Goal: Navigation & Orientation: Find specific page/section

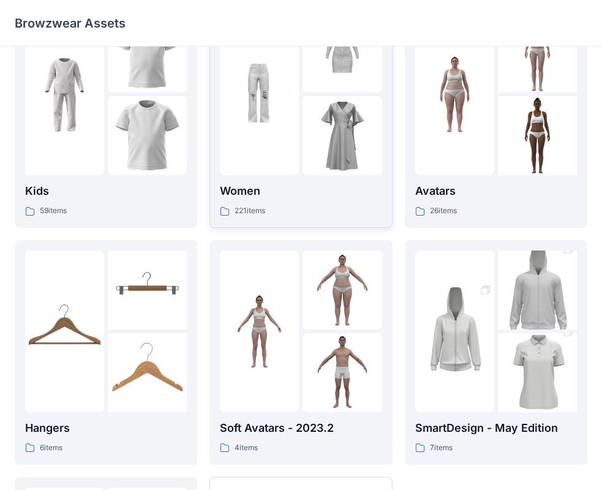
scroll to position [61, 0]
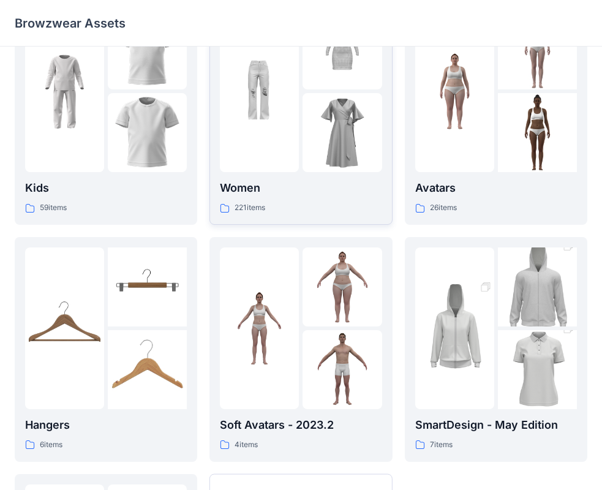
click at [282, 151] on div at bounding box center [259, 91] width 79 height 162
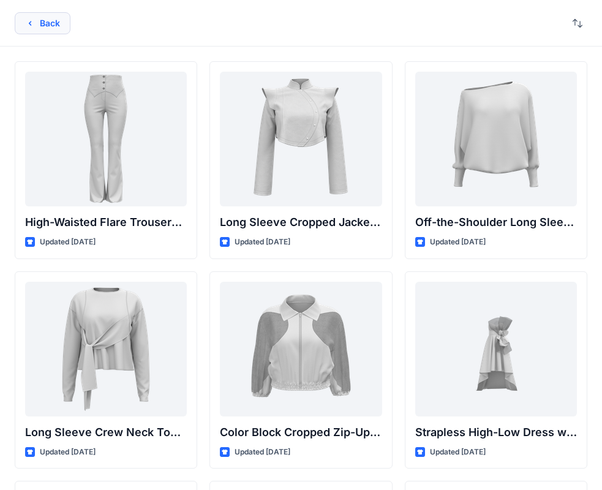
click at [38, 31] on button "Back" at bounding box center [43, 23] width 56 height 22
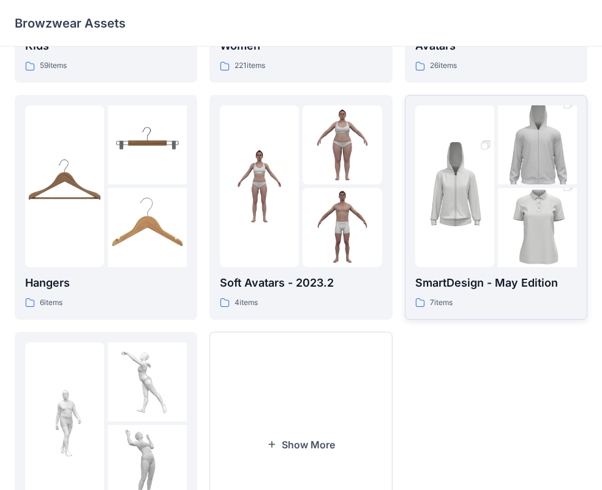
scroll to position [245, 0]
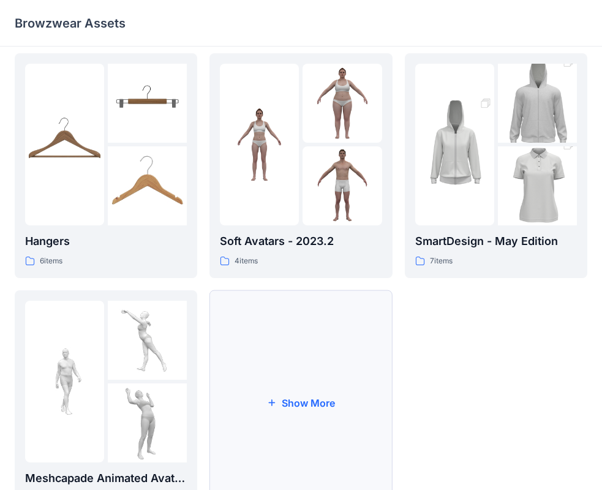
click at [333, 410] on button "Show More" at bounding box center [301, 402] width 183 height 225
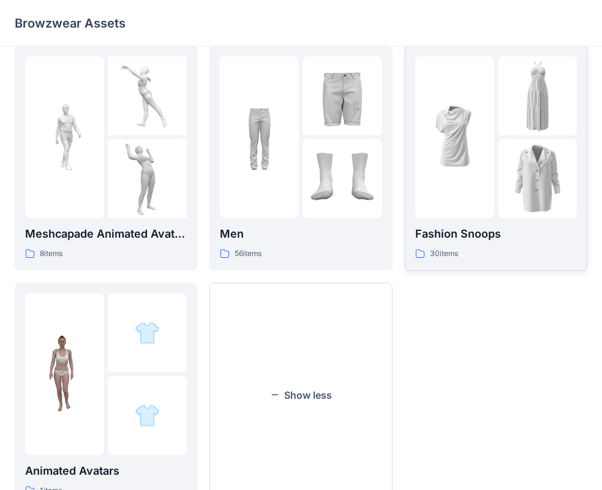
scroll to position [490, 0]
click at [523, 192] on img at bounding box center [537, 177] width 79 height 79
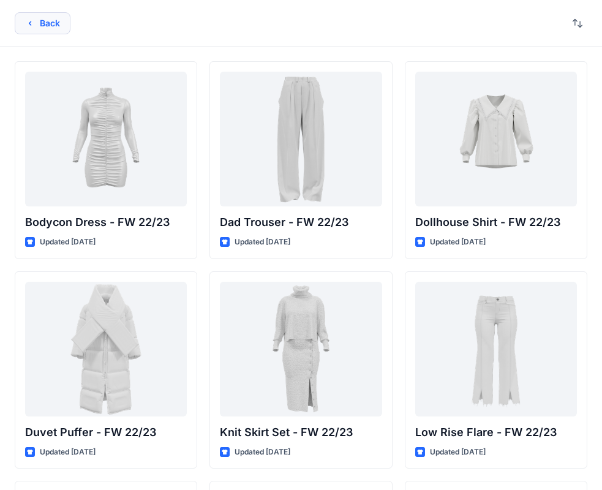
click at [45, 26] on button "Back" at bounding box center [43, 23] width 56 height 22
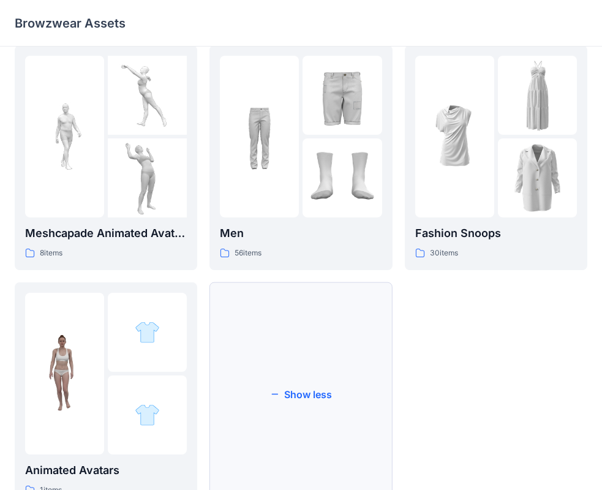
click at [352, 386] on button "Show less" at bounding box center [301, 395] width 183 height 225
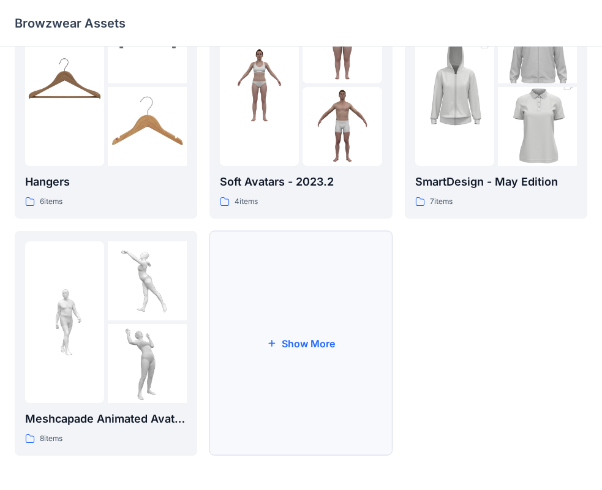
click at [279, 361] on button "Show More" at bounding box center [301, 343] width 183 height 225
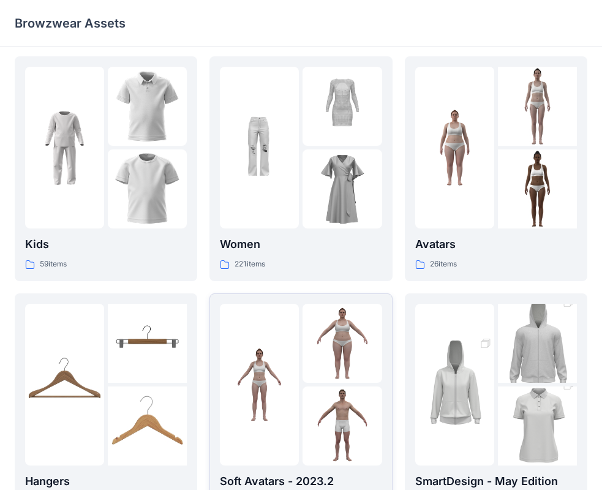
scroll to position [0, 0]
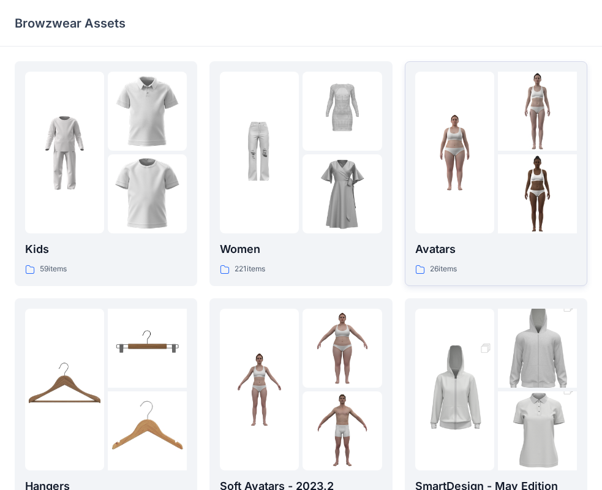
click at [501, 191] on img at bounding box center [537, 193] width 79 height 79
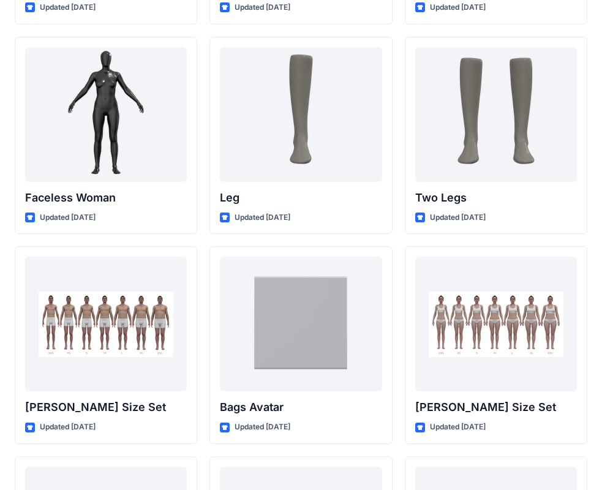
scroll to position [1034, 0]
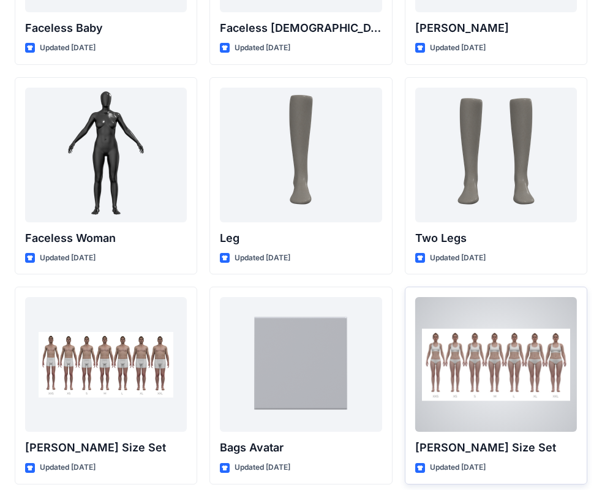
click at [476, 349] on div at bounding box center [496, 364] width 162 height 135
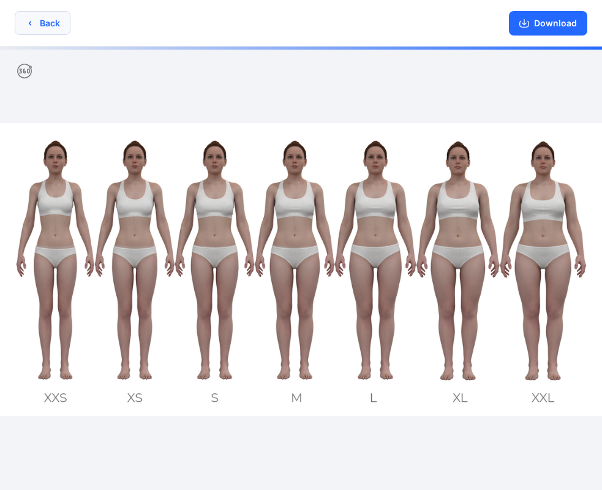
click at [51, 29] on button "Back" at bounding box center [43, 23] width 56 height 24
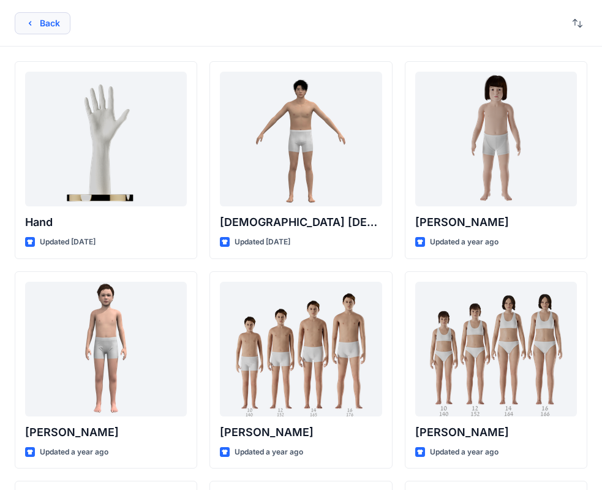
click at [64, 28] on button "Back" at bounding box center [43, 23] width 56 height 22
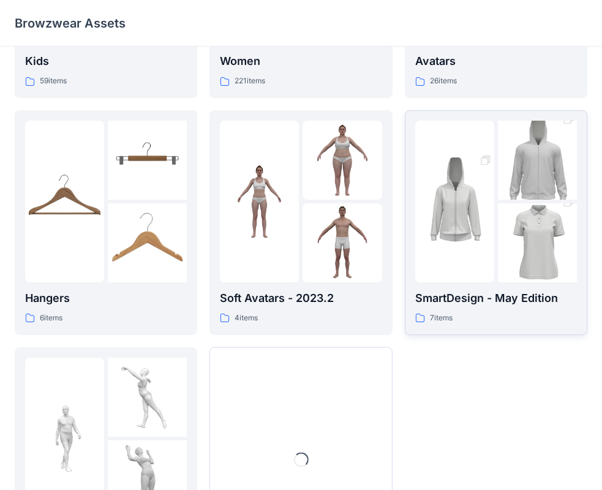
scroll to position [245, 0]
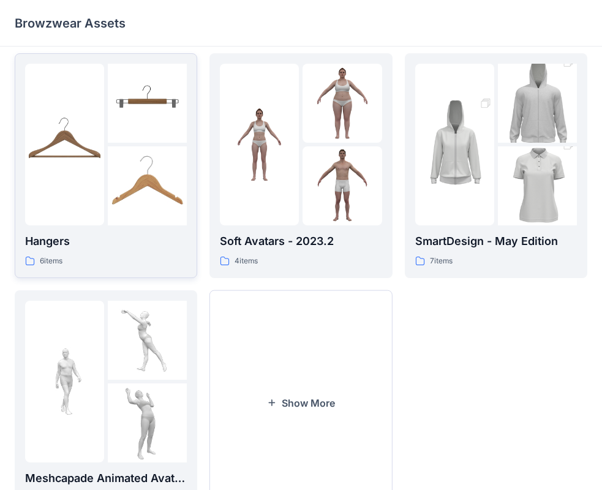
click at [154, 178] on img at bounding box center [147, 185] width 79 height 79
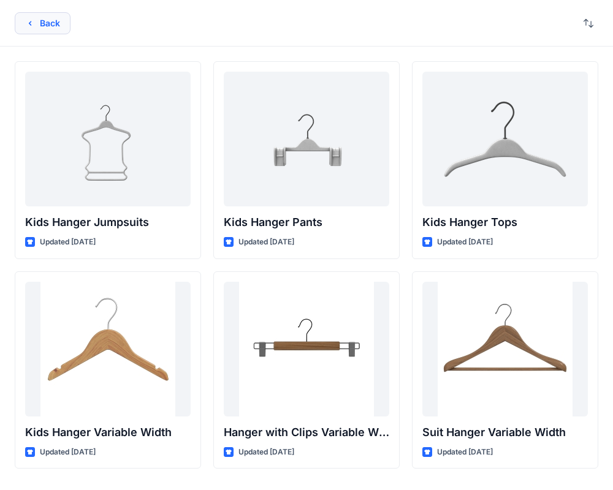
click at [56, 32] on button "Back" at bounding box center [43, 23] width 56 height 22
